Goal: Information Seeking & Learning: Learn about a topic

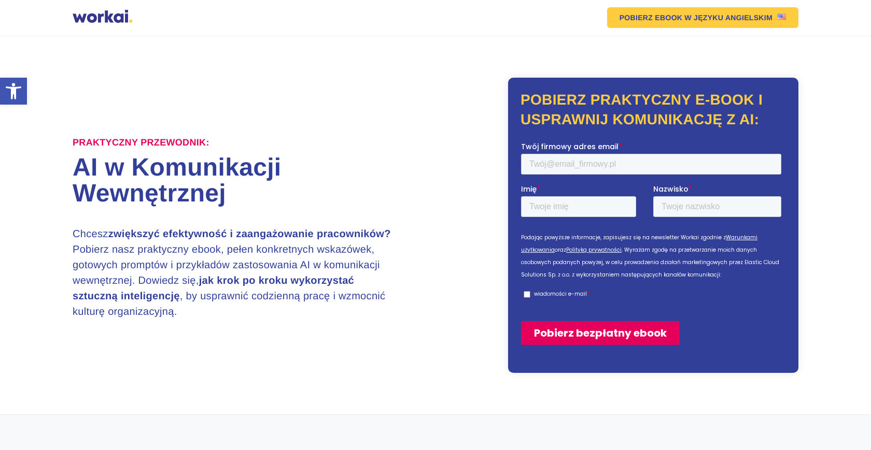
click at [173, 197] on h1 "AI w Komunikacji Wewnętrznej" at bounding box center [254, 181] width 363 height 52
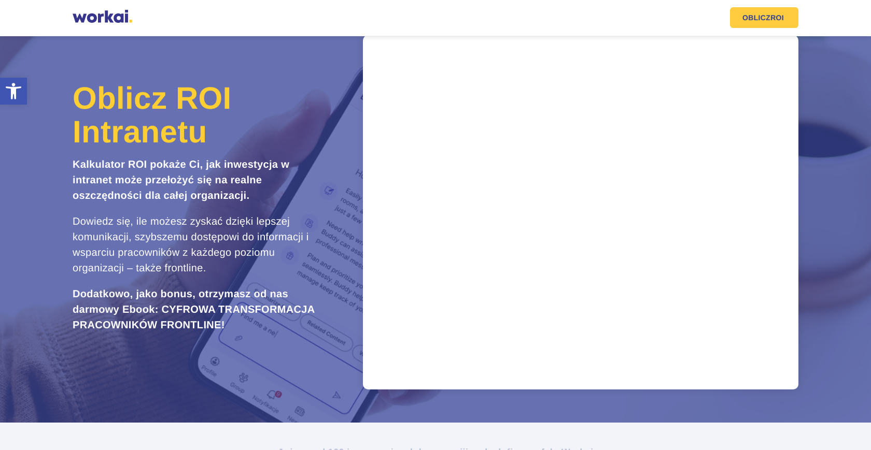
scroll to position [32, 0]
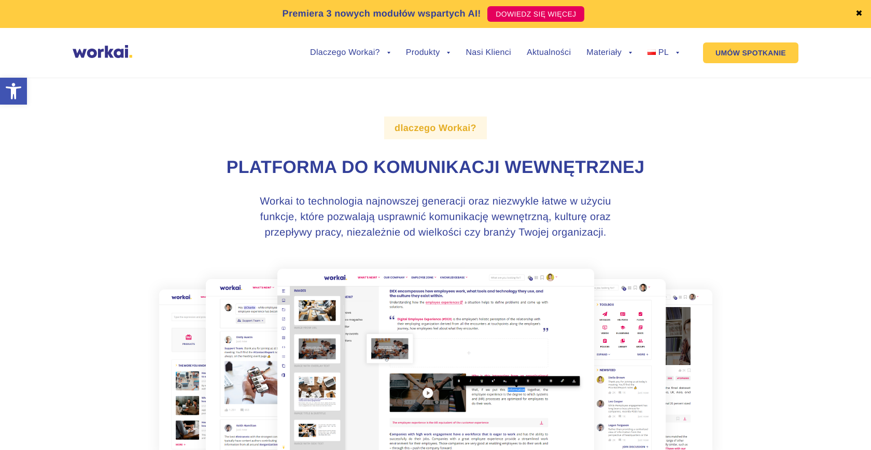
scroll to position [9, 0]
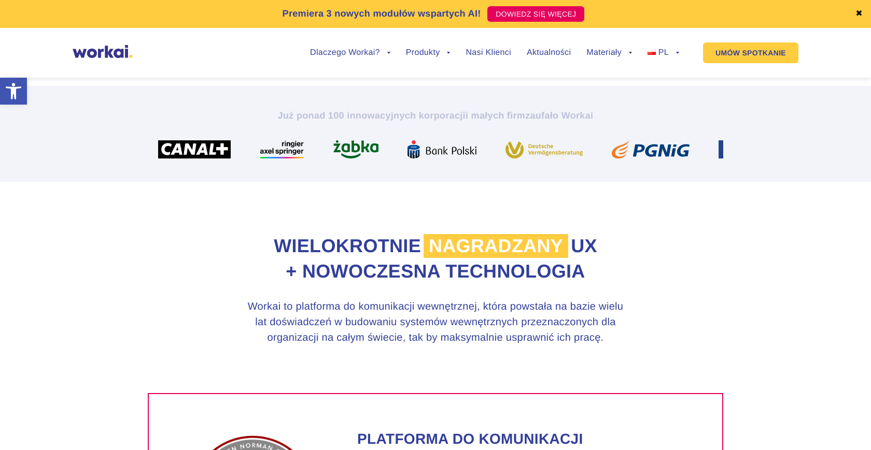
click at [122, 242] on section "Wielokrotnie nagradzany UX + nowoczesna technologia Workai to platforma do komu…" at bounding box center [435, 287] width 871 height 211
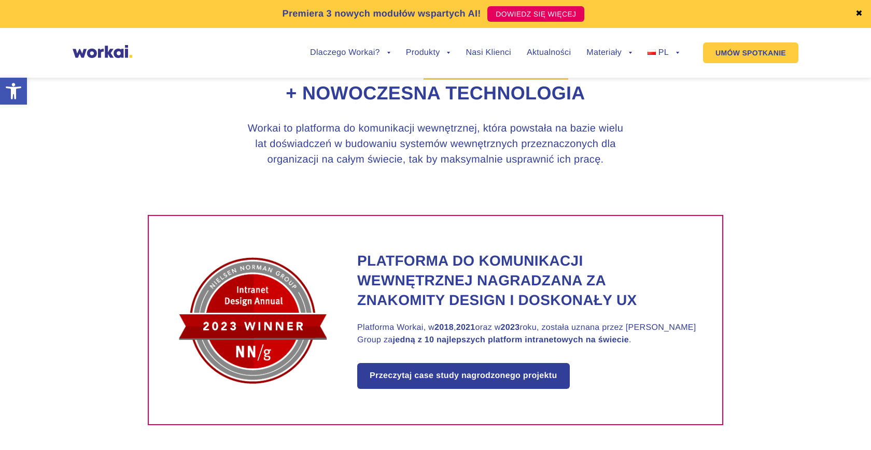
scroll to position [659, 0]
